Goal: Transaction & Acquisition: Purchase product/service

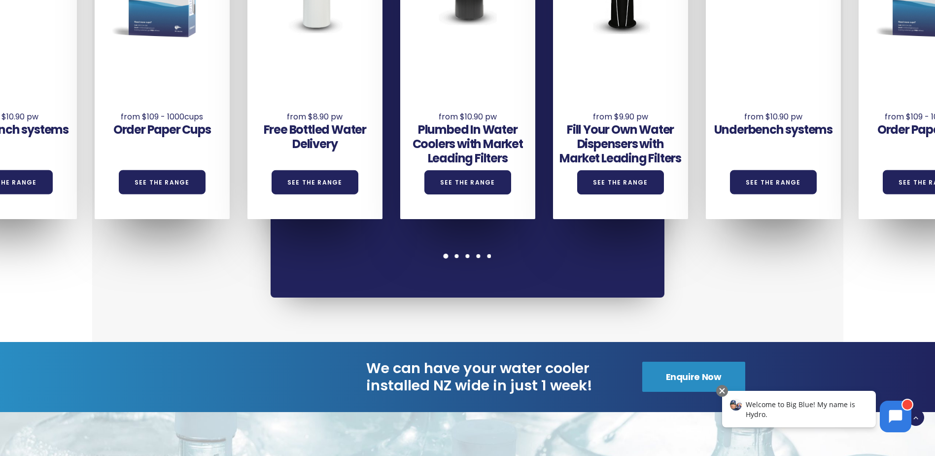
scroll to position [887, 0]
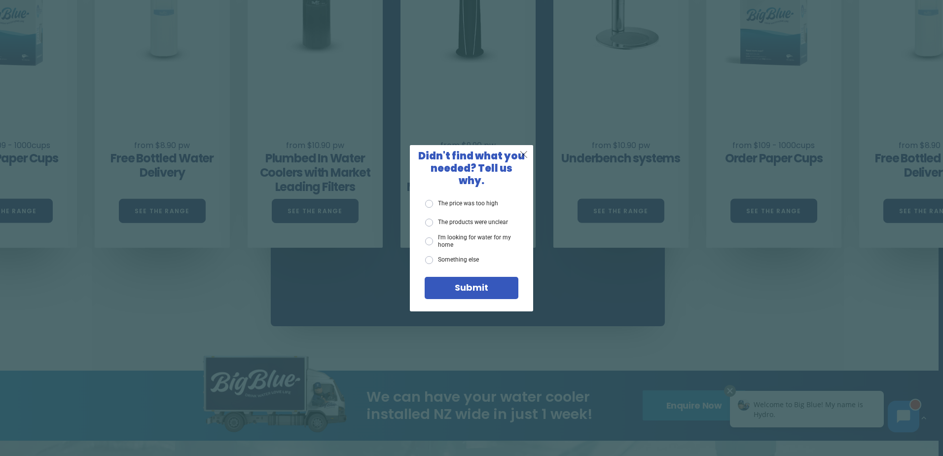
click at [522, 159] on span "X" at bounding box center [523, 154] width 9 height 12
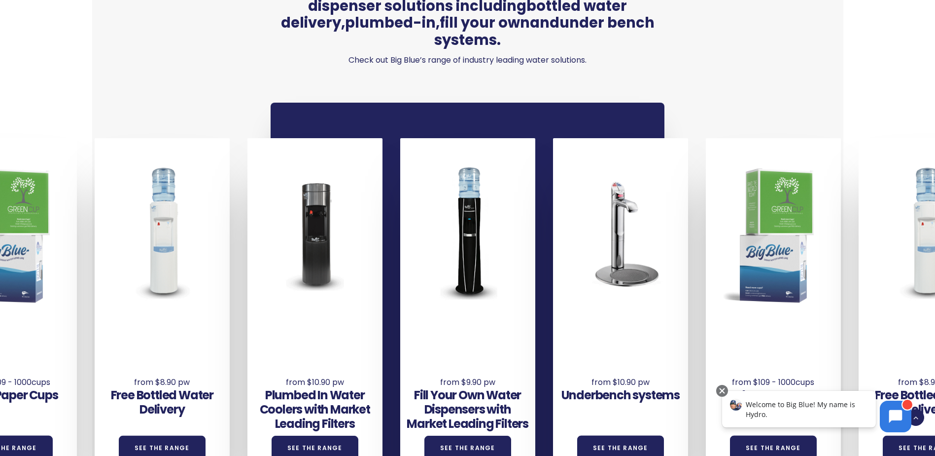
scroll to position [641, 0]
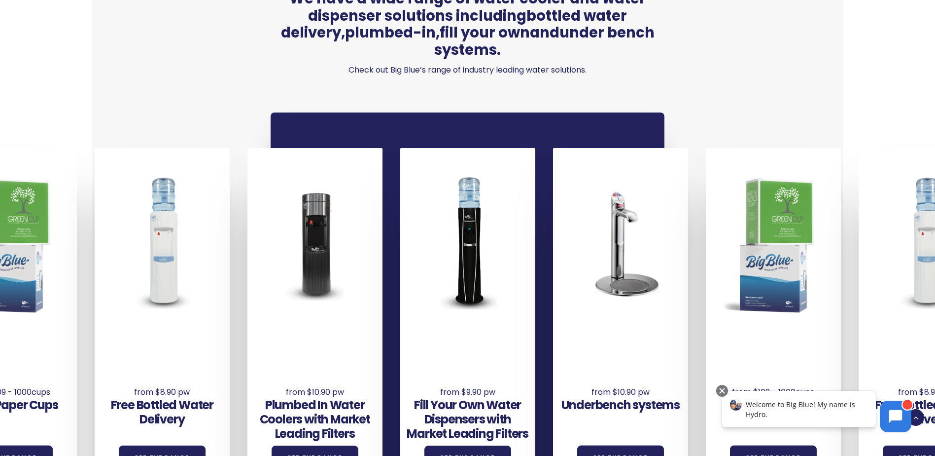
click at [797, 256] on div at bounding box center [773, 242] width 135 height 179
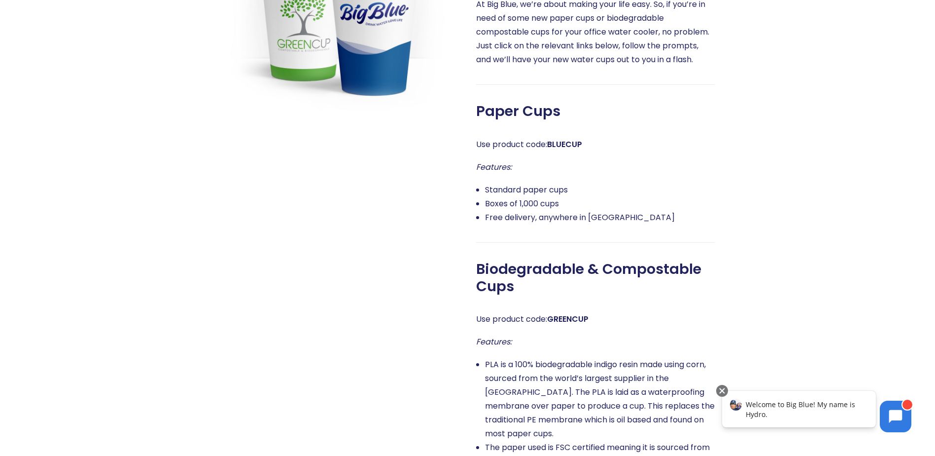
scroll to position [345, 0]
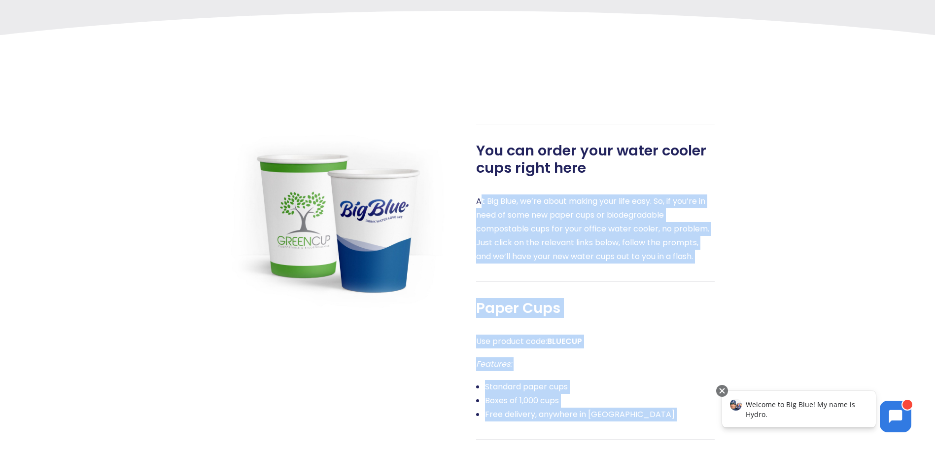
drag, startPoint x: 480, startPoint y: 202, endPoint x: 772, endPoint y: 217, distance: 291.8
click at [772, 217] on div "You can order your water cooler cups right here At Big Blue, we’re about making…" at bounding box center [458, 456] width 769 height 665
drag, startPoint x: 772, startPoint y: 217, endPoint x: 746, endPoint y: 235, distance: 30.5
click at [746, 235] on div at bounding box center [779, 456] width 128 height 665
click at [693, 263] on p "At Big Blue, we’re about making your life easy. So, if you’re in need of some n…" at bounding box center [595, 228] width 239 height 69
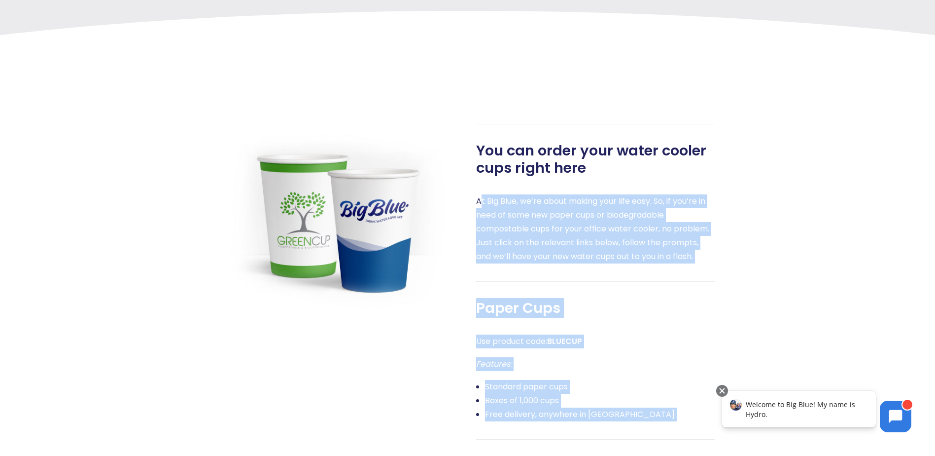
click at [557, 284] on div "You can order your water cooler cups right here At Big Blue, we’re about making…" at bounding box center [595, 456] width 239 height 665
click at [631, 354] on div "Use product code: BLUECUP Features: Standard paper cups Boxes of 1,000 cups Fre…" at bounding box center [595, 377] width 239 height 87
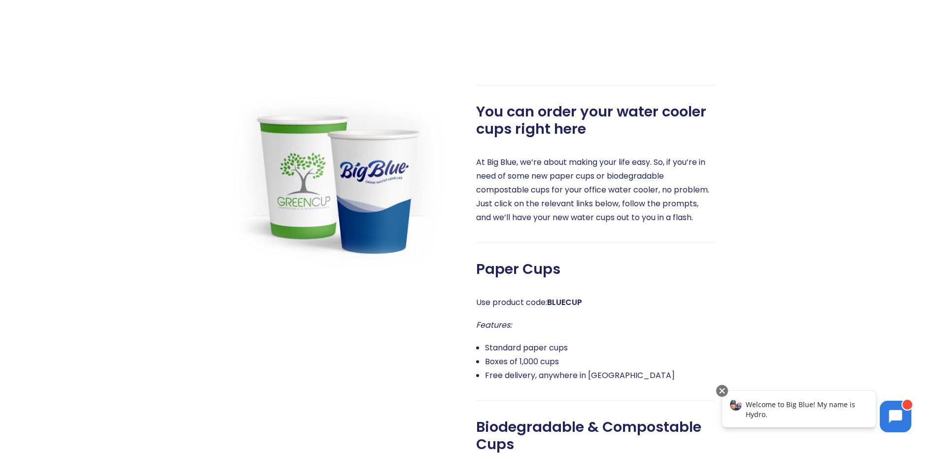
scroll to position [444, 0]
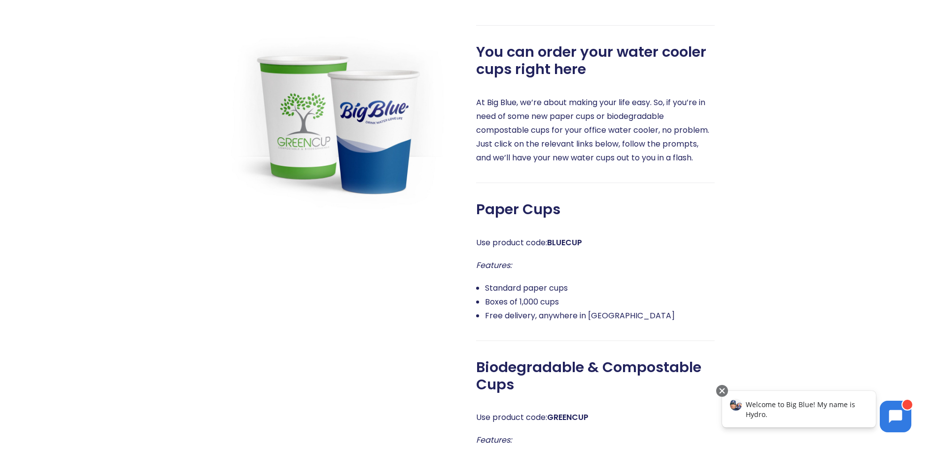
click at [560, 300] on li "Boxes of 1,000 cups" at bounding box center [600, 302] width 230 height 14
click at [666, 309] on li "Free delivery, anywhere in [GEOGRAPHIC_DATA]" at bounding box center [600, 316] width 230 height 14
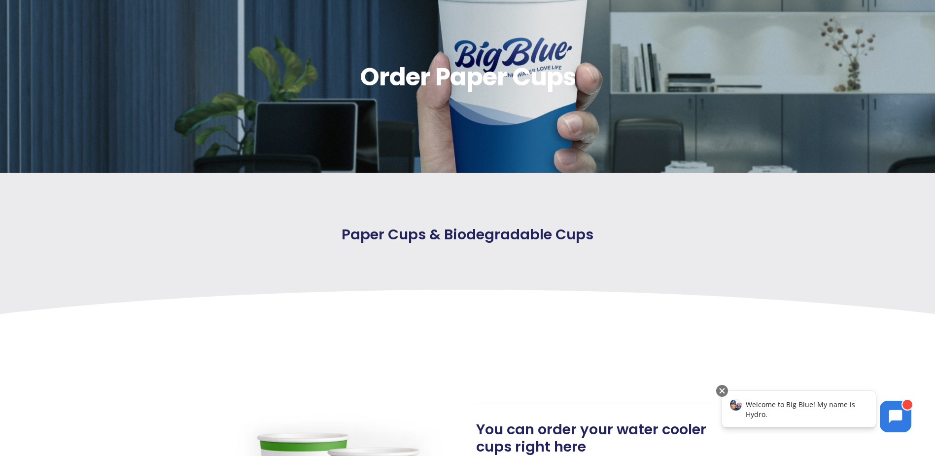
scroll to position [49, 0]
